Goal: Transaction & Acquisition: Purchase product/service

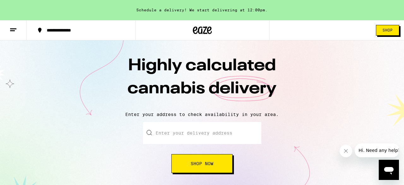
click at [213, 136] on input "Enter your delivery address" at bounding box center [202, 133] width 118 height 22
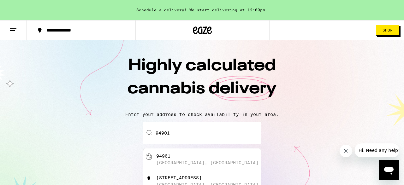
click at [232, 157] on div "94901 [GEOGRAPHIC_DATA], [GEOGRAPHIC_DATA]" at bounding box center [212, 160] width 113 height 12
type input "[GEOGRAPHIC_DATA]"
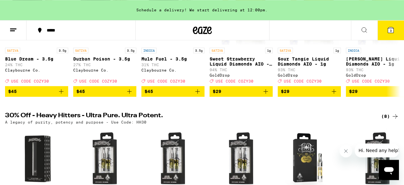
drag, startPoint x: 399, startPoint y: 19, endPoint x: 401, endPoint y: 22, distance: 3.7
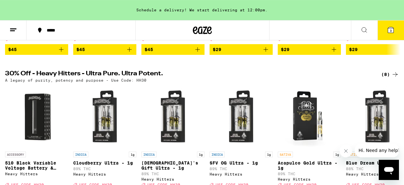
scroll to position [194, 0]
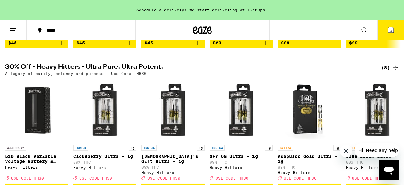
drag, startPoint x: 399, startPoint y: 21, endPoint x: 400, endPoint y: 26, distance: 5.2
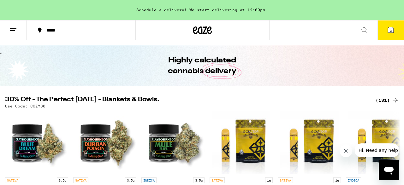
scroll to position [19, 0]
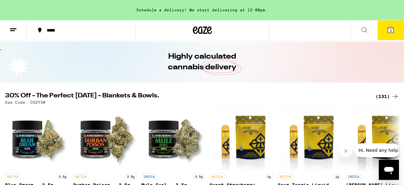
click at [14, 32] on icon at bounding box center [13, 30] width 8 height 8
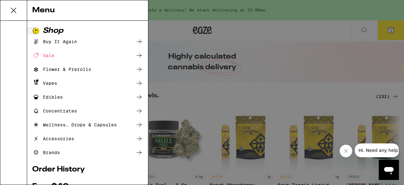
click at [51, 96] on div "Edibles" at bounding box center [47, 97] width 31 height 8
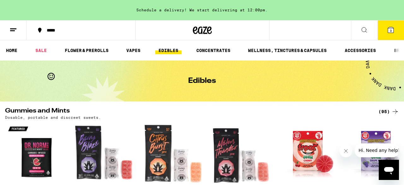
click at [385, 113] on div "(95)" at bounding box center [388, 112] width 21 height 8
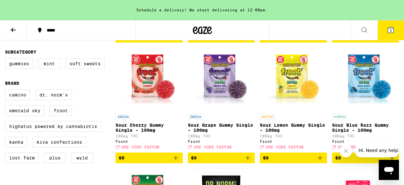
scroll to position [457, 0]
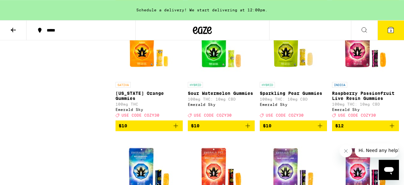
click at [18, 30] on button at bounding box center [13, 31] width 27 height 20
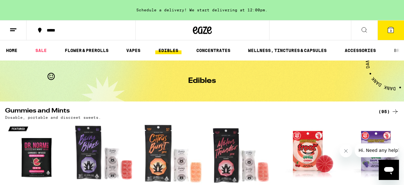
click at [398, 29] on button "3" at bounding box center [390, 31] width 27 height 20
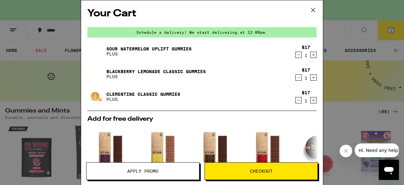
click at [298, 57] on icon "Decrement" at bounding box center [299, 55] width 6 height 8
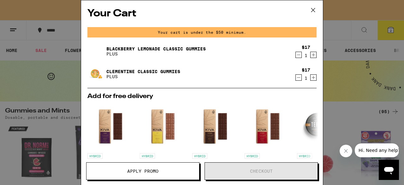
click at [298, 57] on icon "Decrement" at bounding box center [299, 55] width 6 height 8
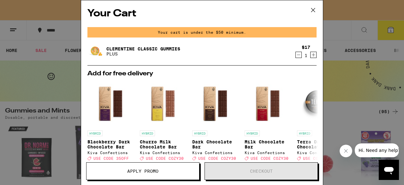
click at [298, 57] on icon "Decrement" at bounding box center [299, 55] width 6 height 8
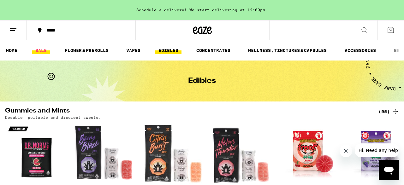
click at [41, 48] on link "SALE" at bounding box center [41, 51] width 18 height 8
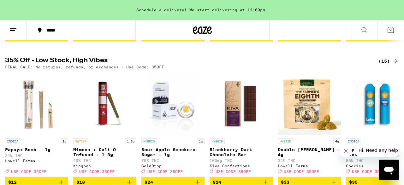
scroll to position [344, 0]
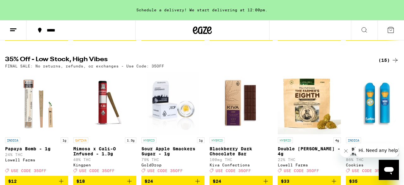
click at [384, 64] on div "(15)" at bounding box center [388, 60] width 21 height 8
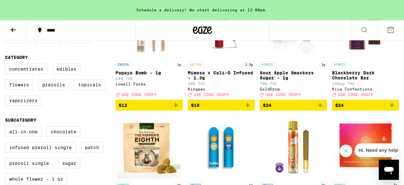
scroll to position [105, 0]
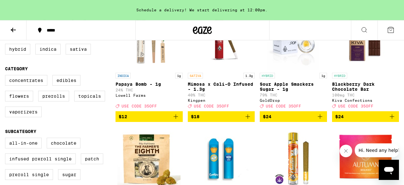
click at [200, 29] on icon at bounding box center [202, 30] width 19 height 11
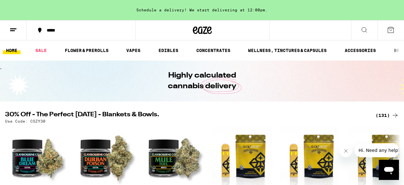
click at [381, 118] on div "(131)" at bounding box center [386, 116] width 23 height 8
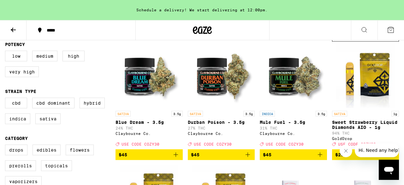
scroll to position [97, 0]
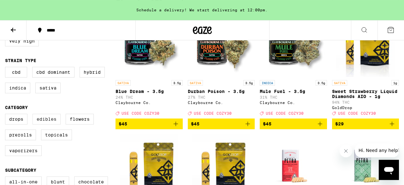
click at [45, 125] on label "Edibles" at bounding box center [46, 119] width 28 height 11
click at [7, 115] on input "Edibles" at bounding box center [6, 115] width 0 height 0
checkbox input "true"
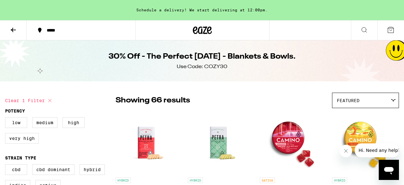
click at [344, 98] on span "Featured" at bounding box center [348, 100] width 23 height 5
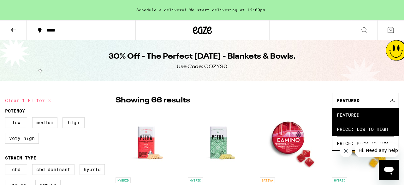
click at [356, 133] on span "Price: Low to High" at bounding box center [365, 129] width 57 height 14
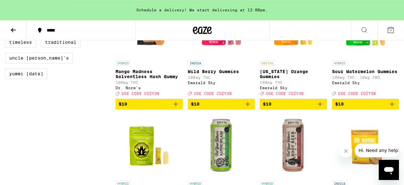
scroll to position [603, 0]
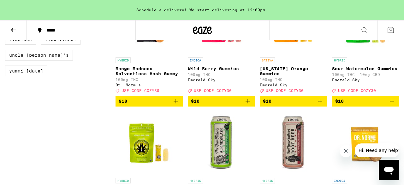
drag, startPoint x: 399, startPoint y: 55, endPoint x: 399, endPoint y: 49, distance: 5.7
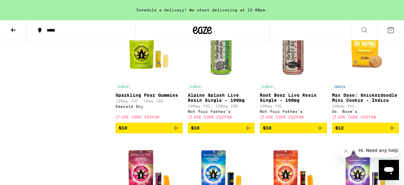
scroll to position [707, 0]
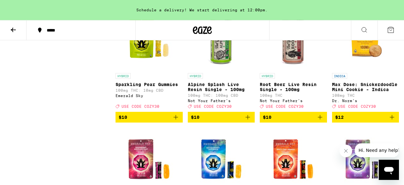
click at [175, 121] on icon "Add to bag" at bounding box center [176, 118] width 8 height 8
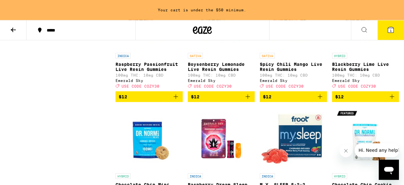
scroll to position [846, 0]
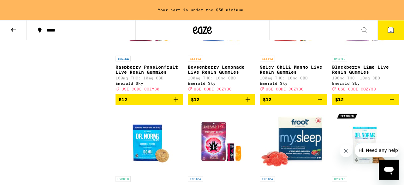
click at [322, 103] on icon "Add to bag" at bounding box center [320, 100] width 8 height 8
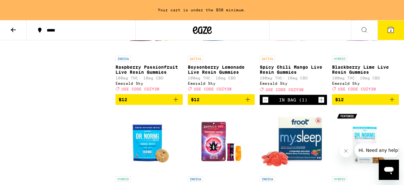
click at [393, 102] on icon "Add to bag" at bounding box center [392, 99] width 4 height 4
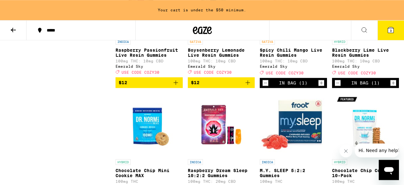
scroll to position [865, 0]
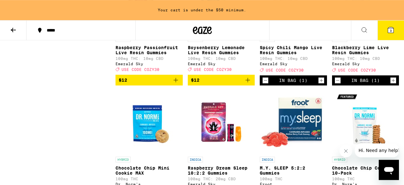
click at [172, 84] on icon "Add to bag" at bounding box center [176, 80] width 8 height 8
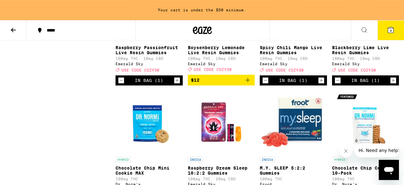
click at [392, 27] on icon at bounding box center [391, 30] width 6 height 6
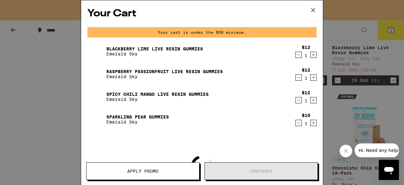
click at [165, 169] on button "Apply Promo" at bounding box center [142, 171] width 113 height 18
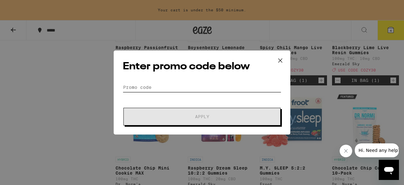
click at [164, 88] on input "Promo Code" at bounding box center [202, 87] width 158 height 9
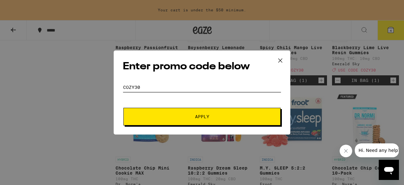
type input "COZY30"
click at [188, 121] on button "Apply" at bounding box center [201, 117] width 157 height 18
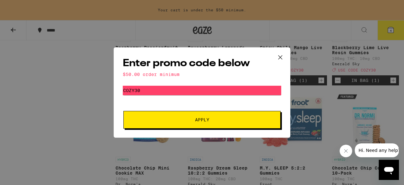
click at [279, 60] on icon at bounding box center [279, 57] width 9 height 9
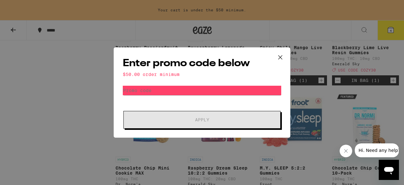
click at [280, 57] on icon at bounding box center [280, 58] width 4 height 4
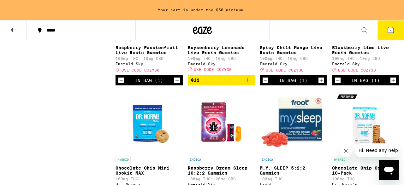
click at [388, 32] on div "Your Cart Your cart is under the $50 minimum. Blackberry Lime Live Resin Gummie…" at bounding box center [202, 92] width 404 height 185
click at [387, 27] on div "Your Cart Your cart is under the $50 minimum. Blackberry Lime Live Resin Gummie…" at bounding box center [202, 92] width 404 height 185
